Goal: Task Accomplishment & Management: Manage account settings

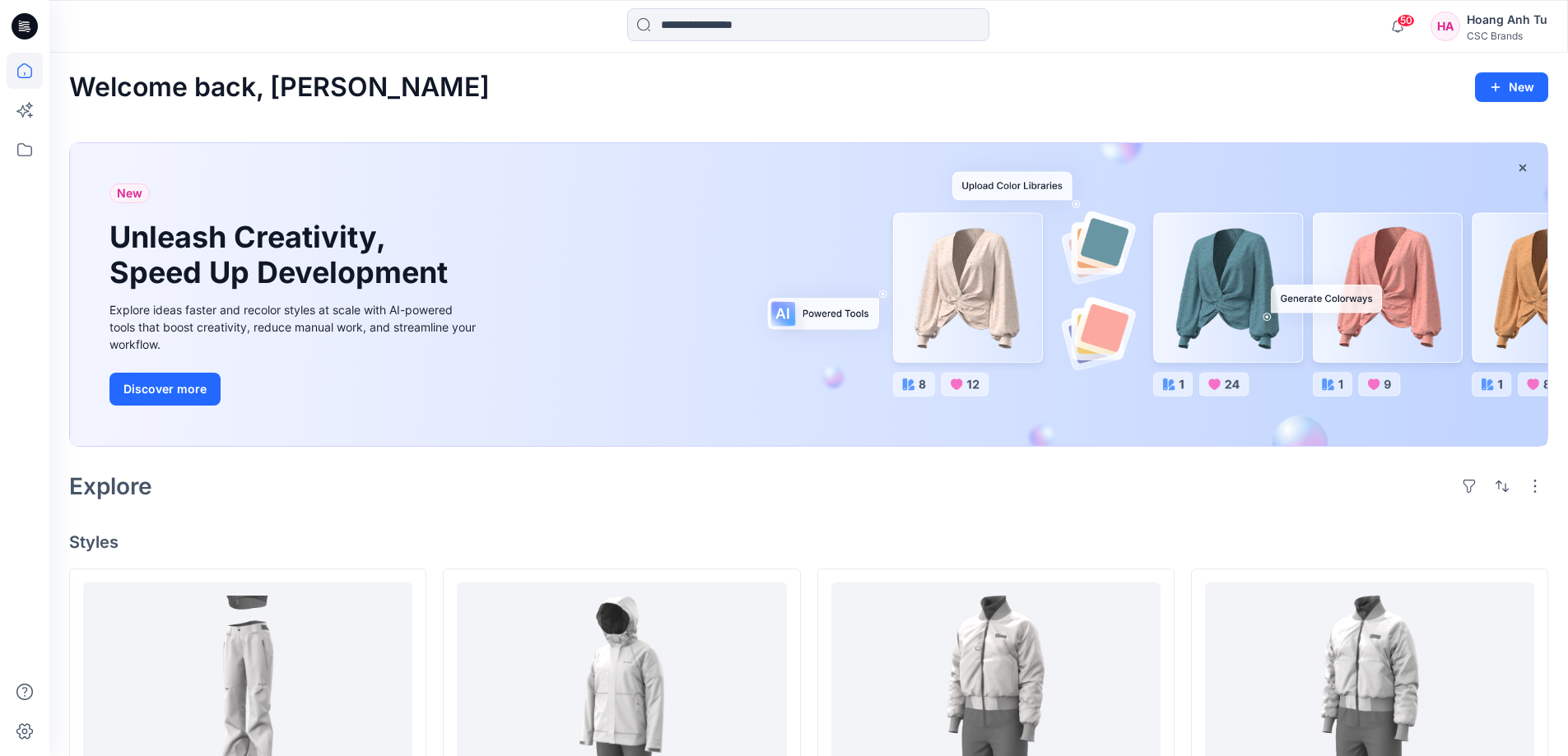
scroll to position [134, 0]
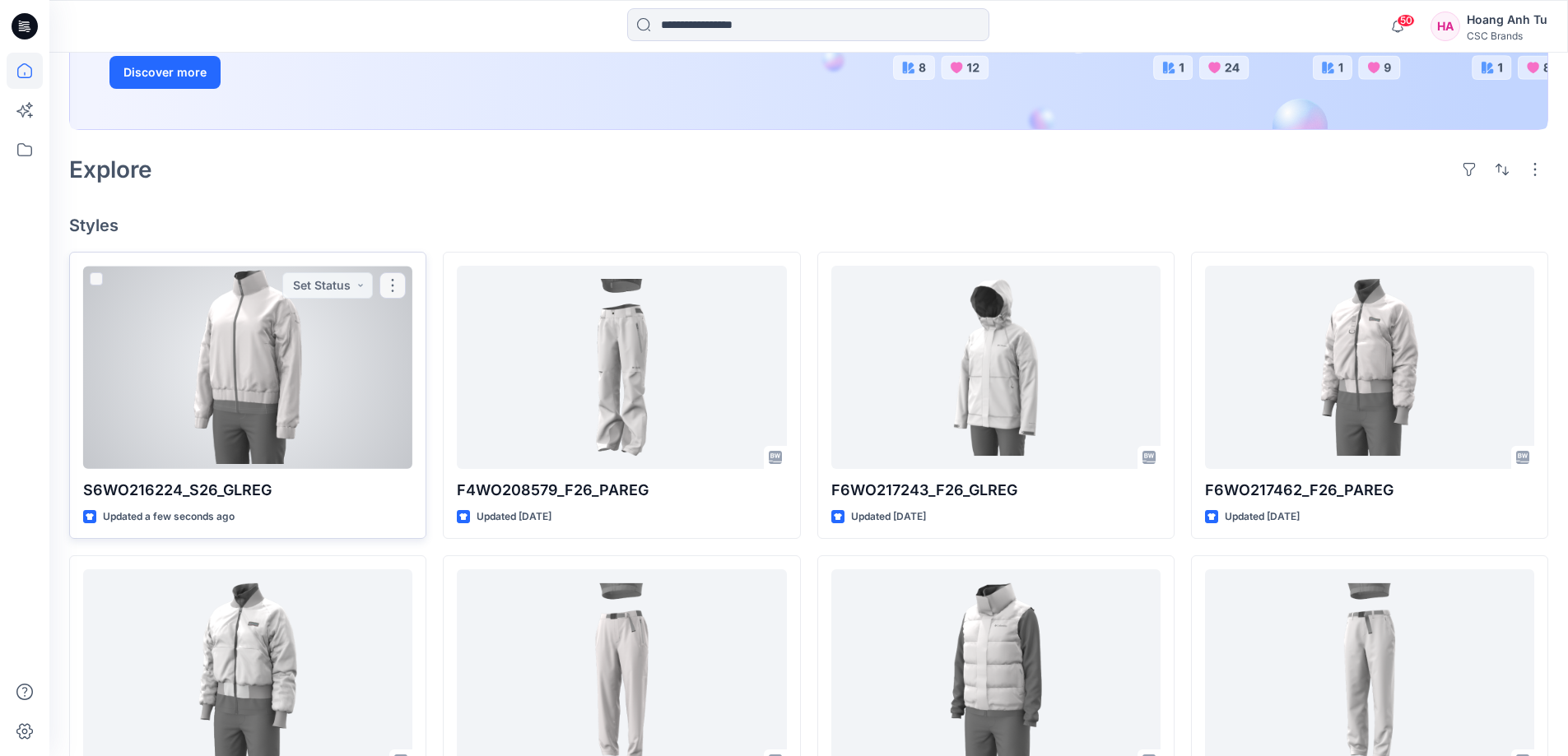
scroll to position [329, 0]
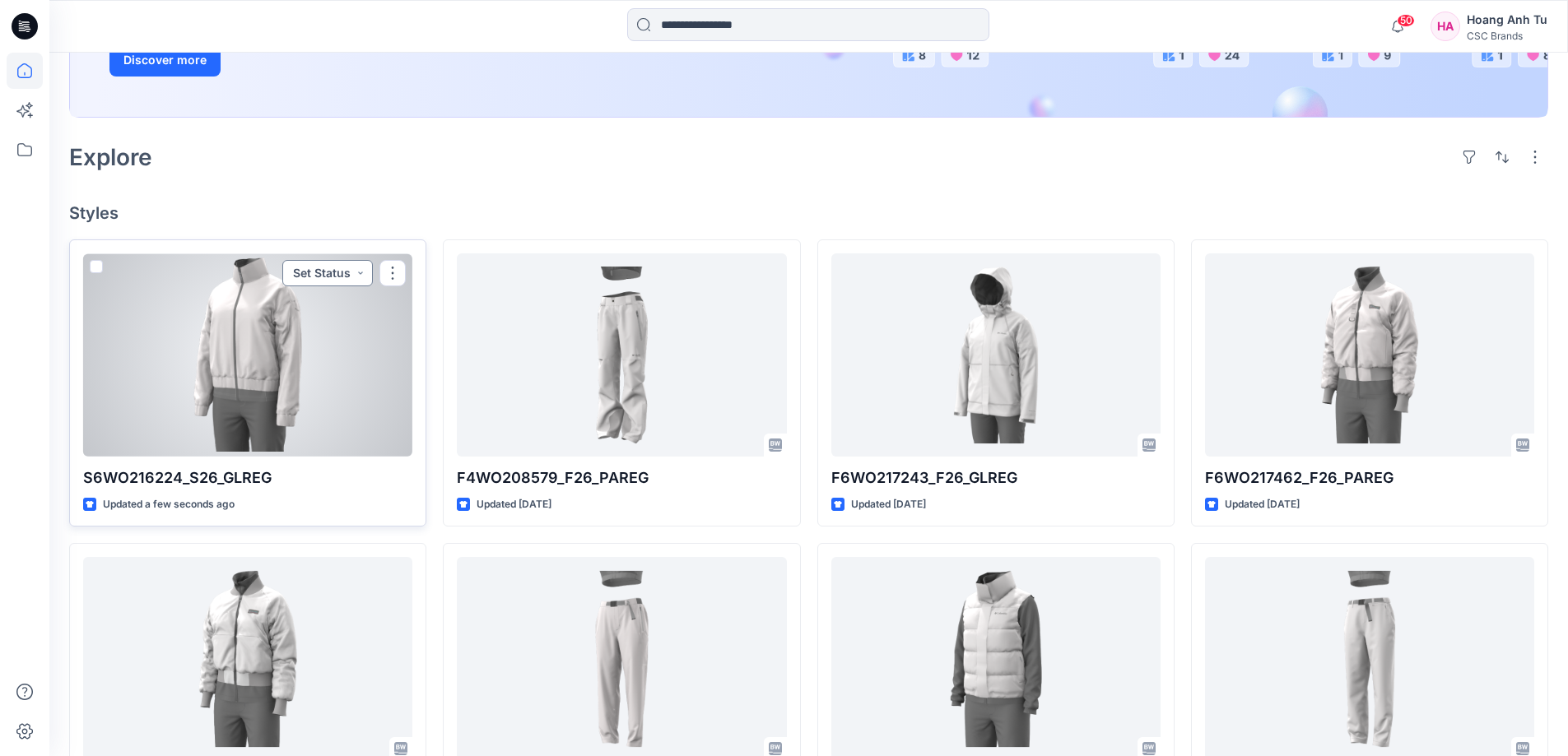
click at [366, 274] on button "Set Status" at bounding box center [327, 273] width 91 height 26
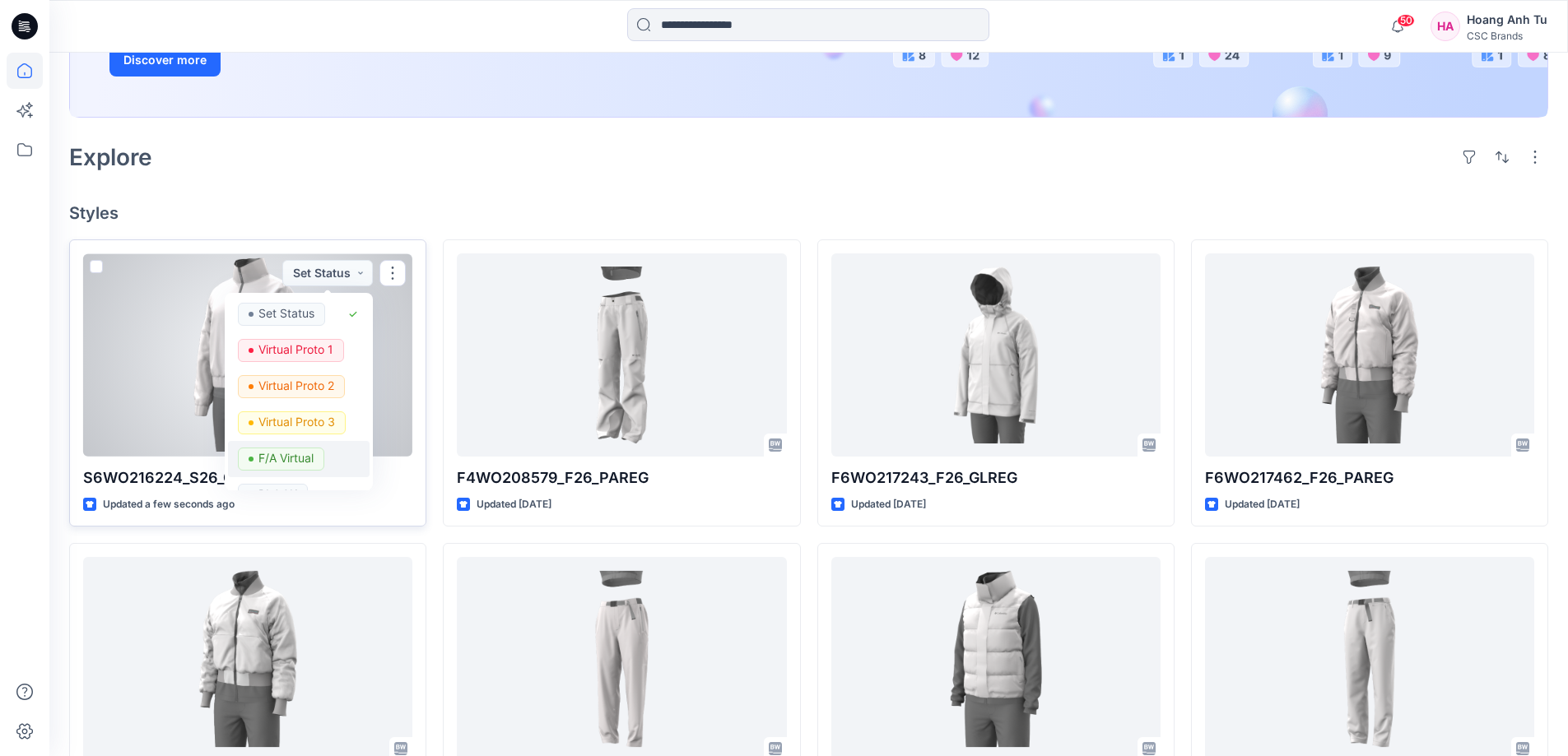
click at [290, 456] on p "F/A Virtual" at bounding box center [285, 458] width 55 height 21
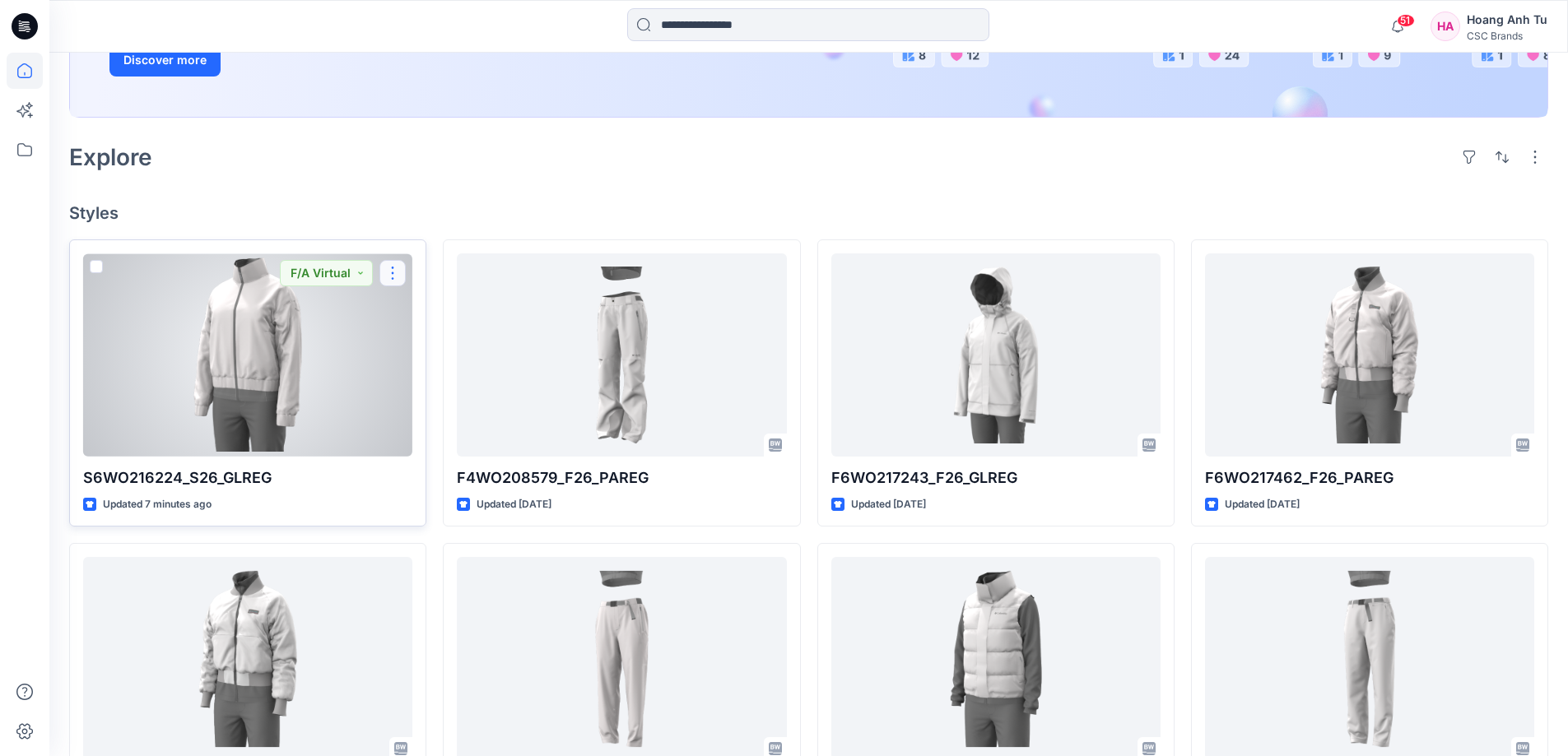
click at [395, 273] on button "button" at bounding box center [392, 273] width 26 height 26
click at [418, 314] on p "Edit" at bounding box center [422, 312] width 20 height 17
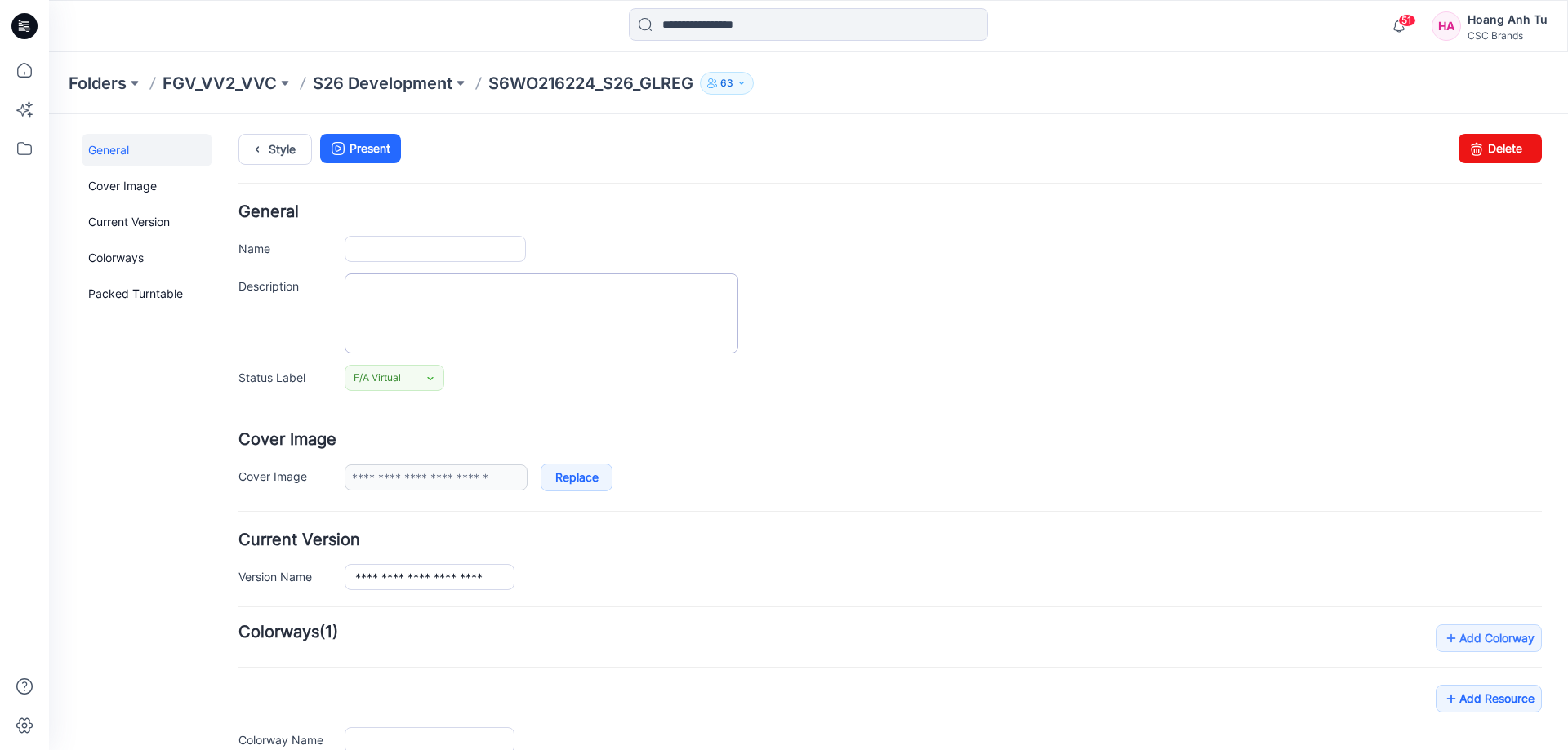
type input "**********"
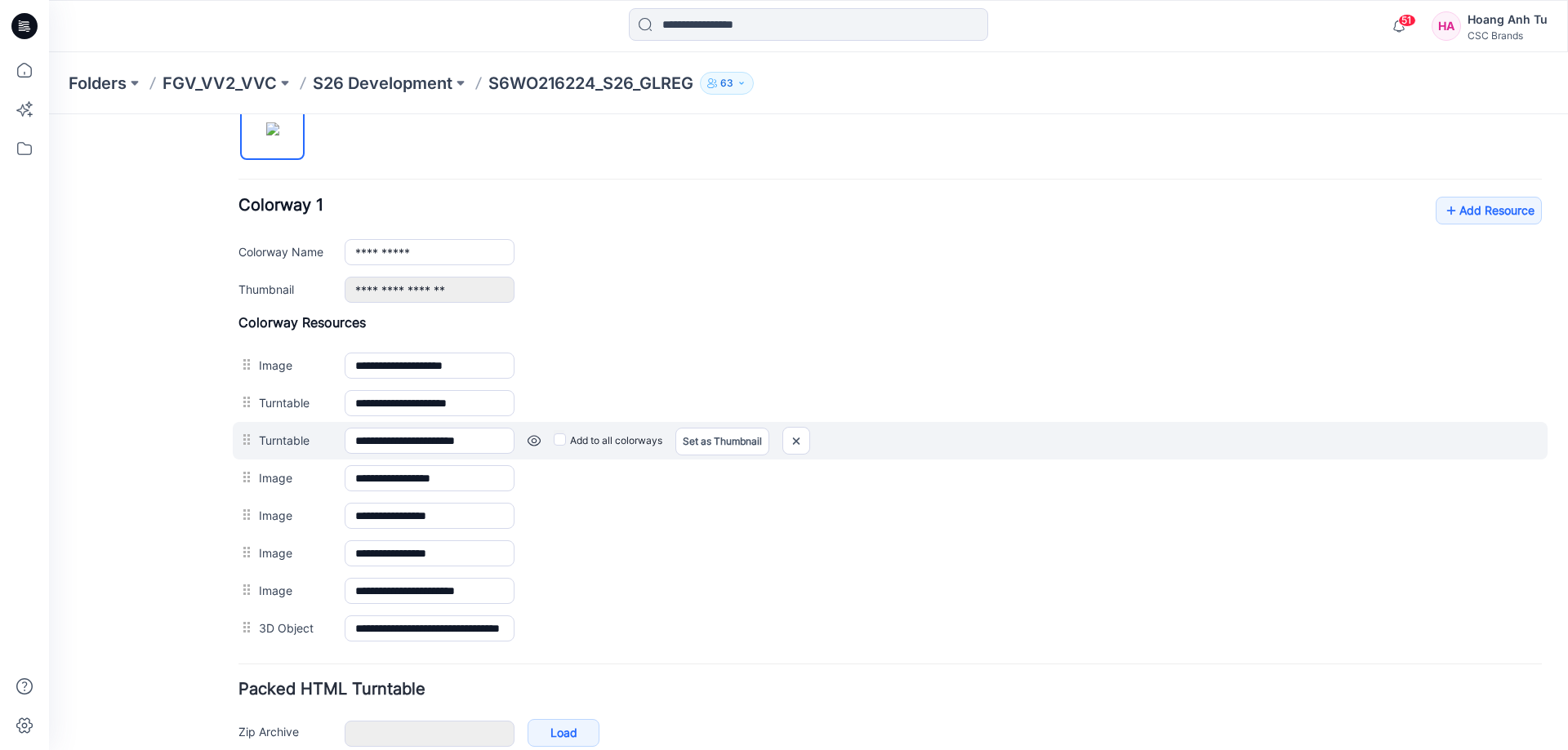
scroll to position [653, 0]
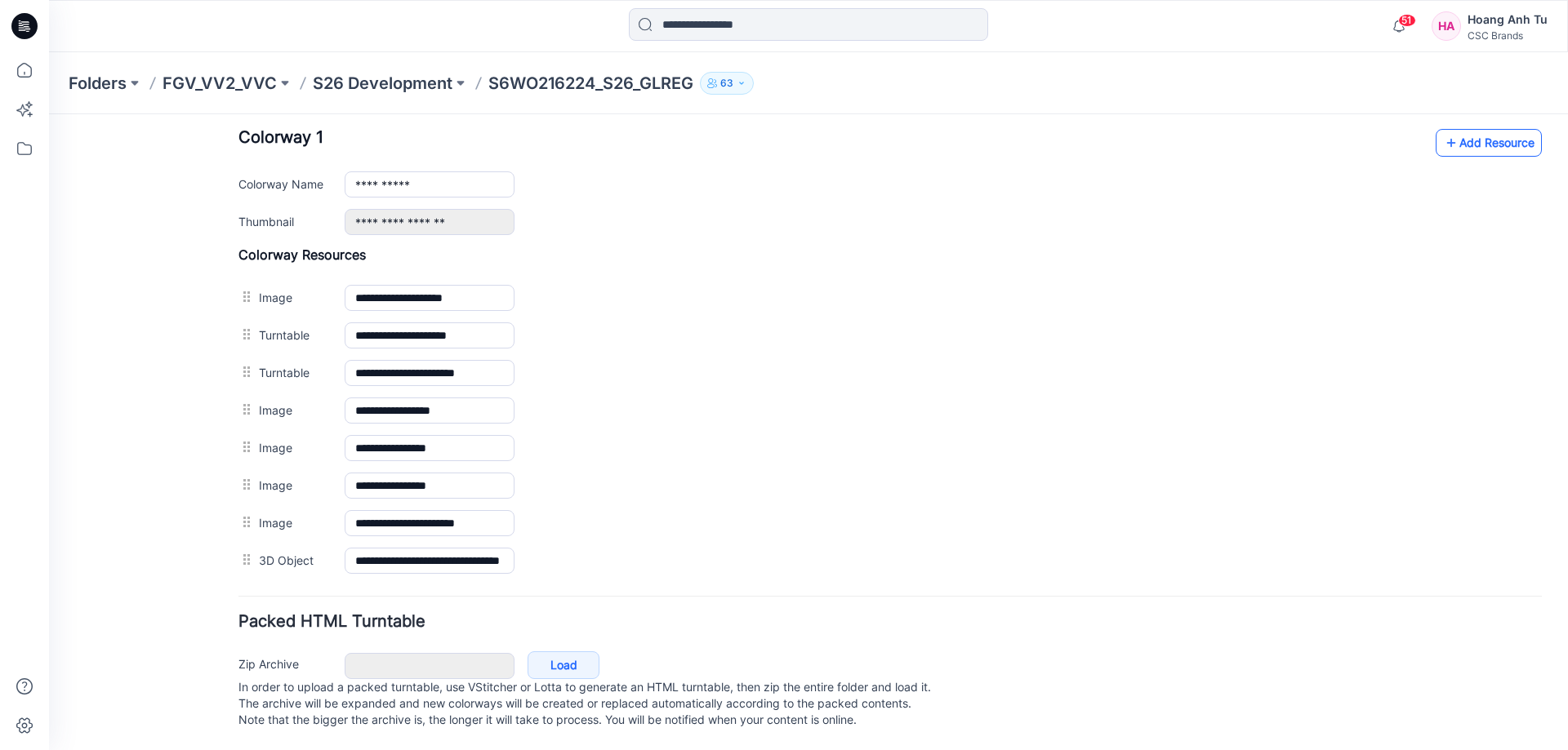
click at [1492, 131] on link "Add Resource" at bounding box center [1489, 143] width 106 height 28
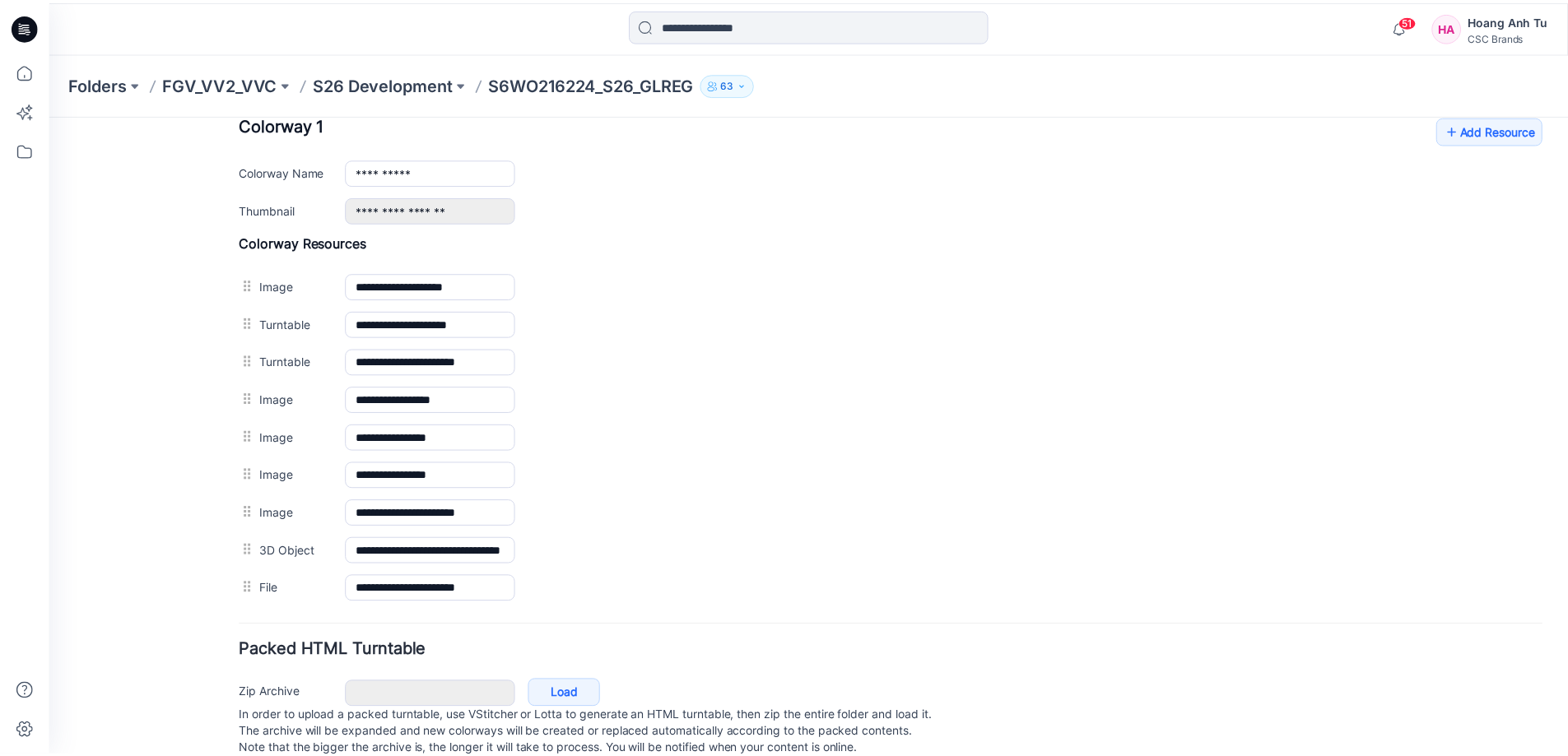
scroll to position [329, 0]
